Goal: Entertainment & Leisure: Browse casually

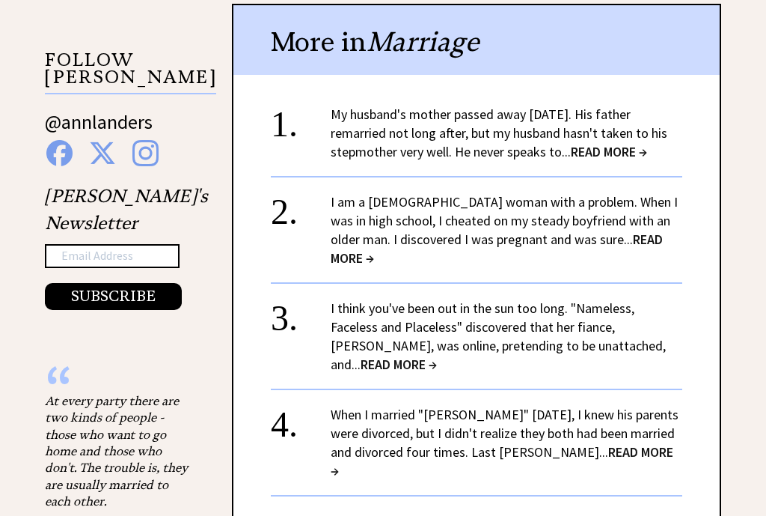
scroll to position [1408, 0]
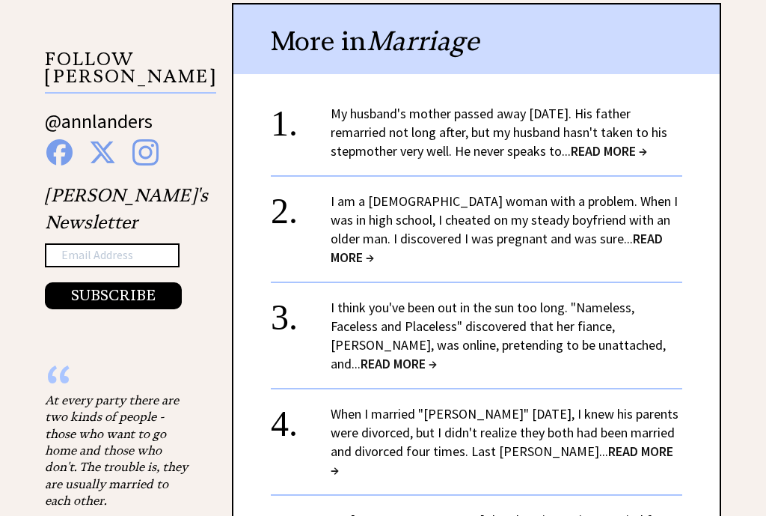
click at [601, 230] on span "READ MORE →" at bounding box center [497, 248] width 332 height 36
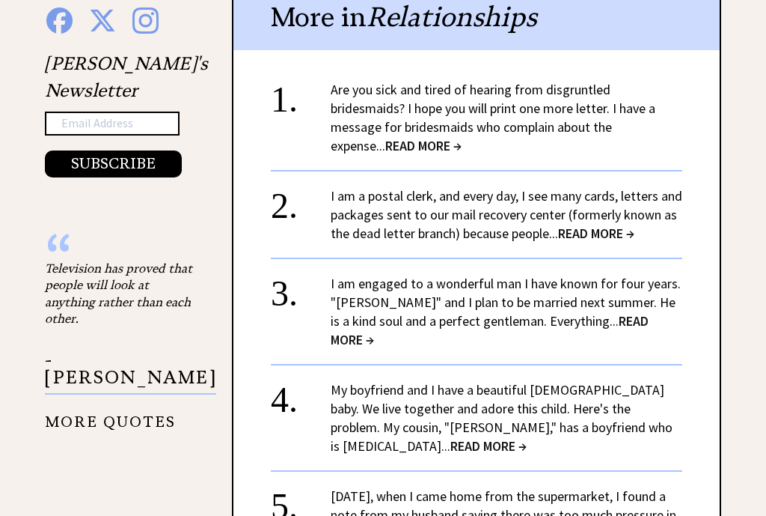
scroll to position [1541, 0]
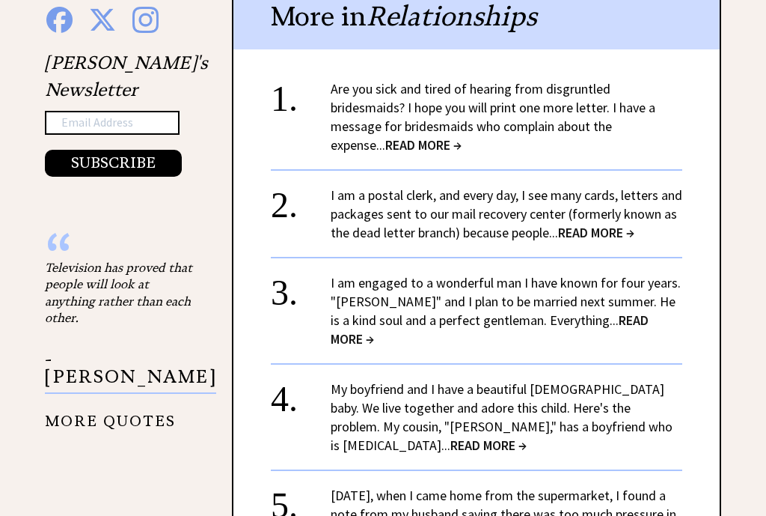
click at [385, 137] on span "READ MORE →" at bounding box center [423, 144] width 76 height 17
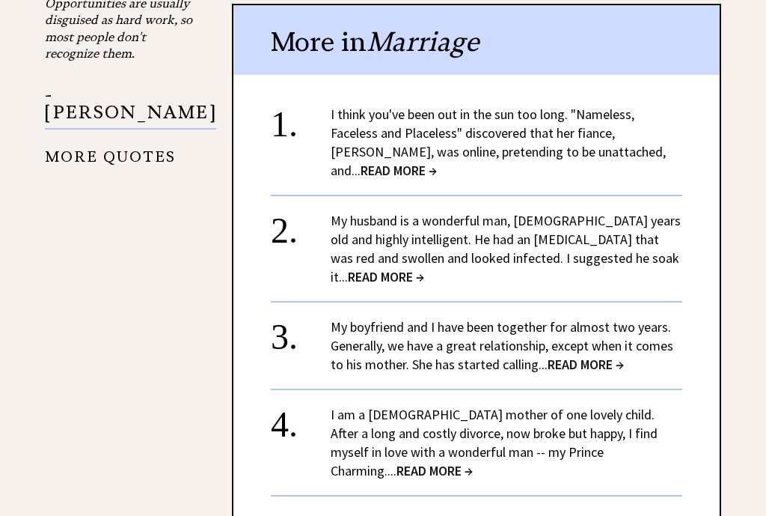
scroll to position [1821, 0]
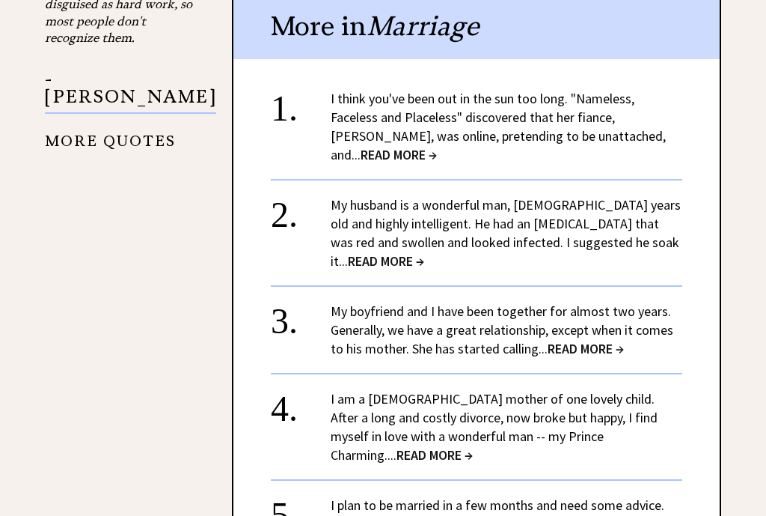
click at [578, 340] on span "READ MORE →" at bounding box center [586, 348] width 76 height 17
